Goal: Task Accomplishment & Management: Manage account settings

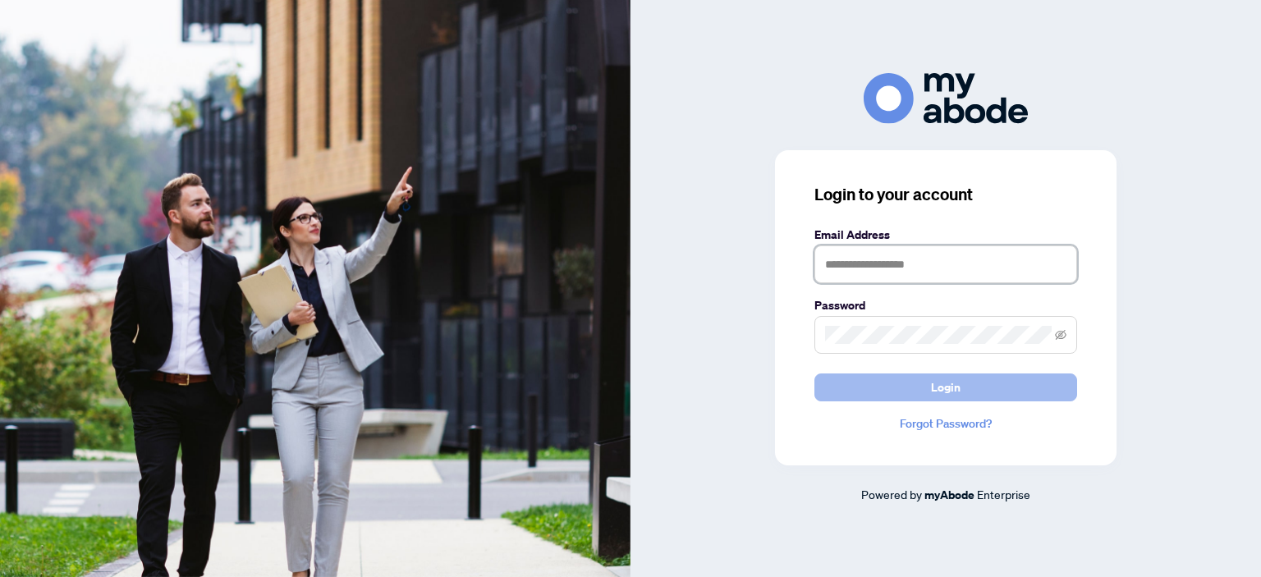
type input "**********"
click at [942, 383] on span "Login" at bounding box center [946, 387] width 30 height 26
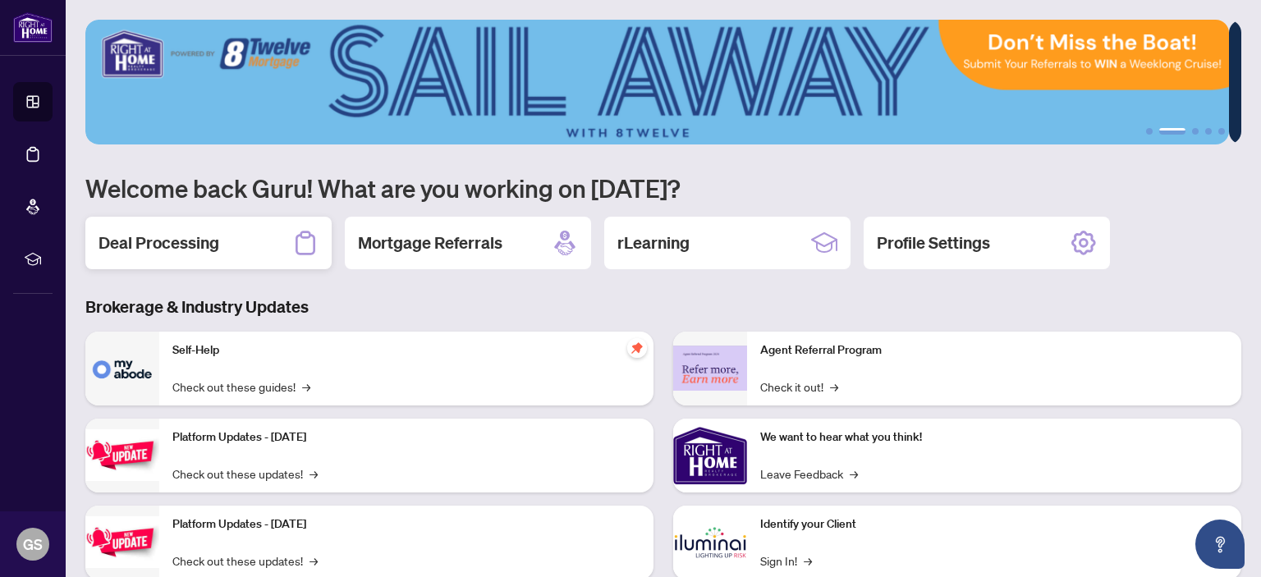
click at [194, 241] on h2 "Deal Processing" at bounding box center [159, 242] width 121 height 23
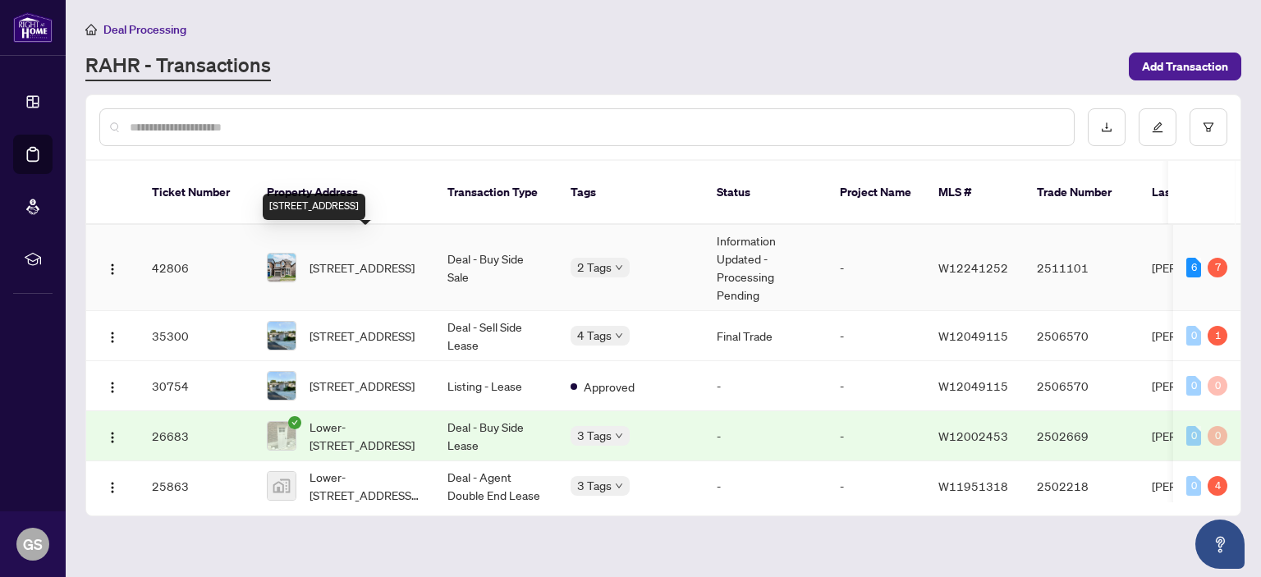
click at [359, 259] on span "[STREET_ADDRESS]" at bounding box center [361, 268] width 105 height 18
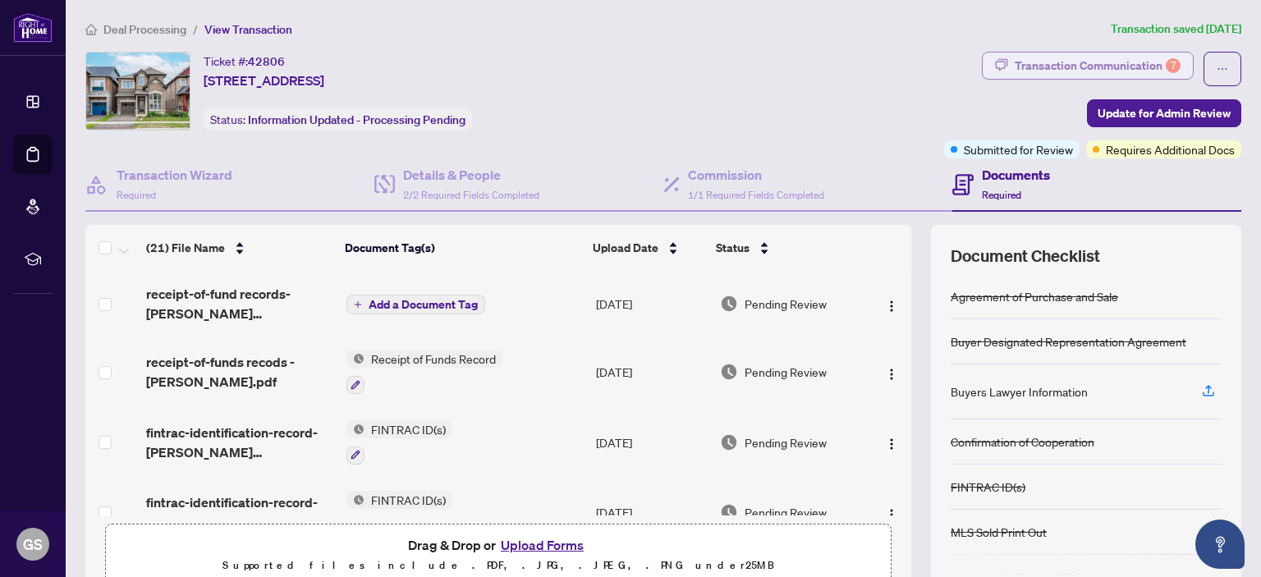
click at [1108, 66] on div "Transaction Communication 7" at bounding box center [1098, 66] width 166 height 26
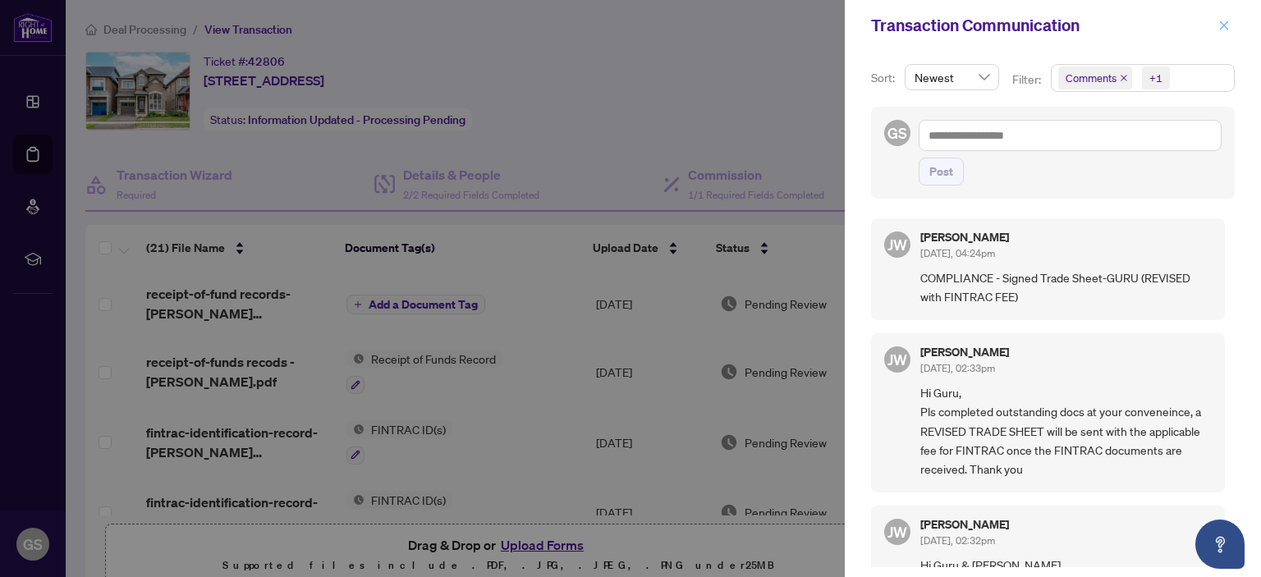
click at [1225, 24] on icon "close" at bounding box center [1224, 25] width 9 height 9
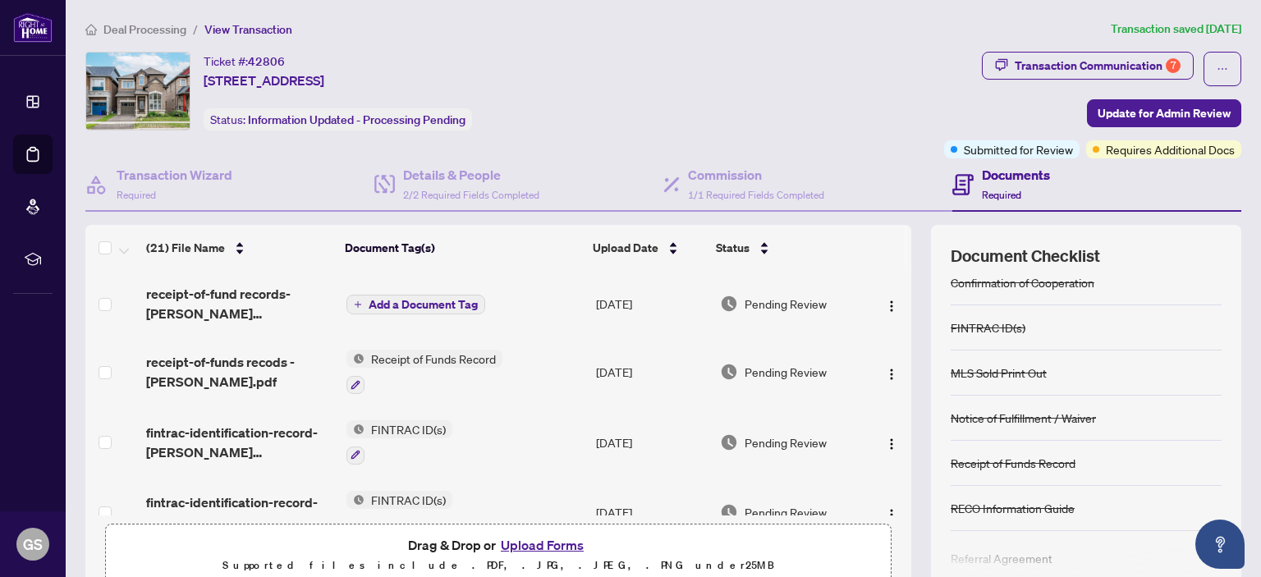
scroll to position [161, 0]
